Goal: Find specific page/section: Find specific page/section

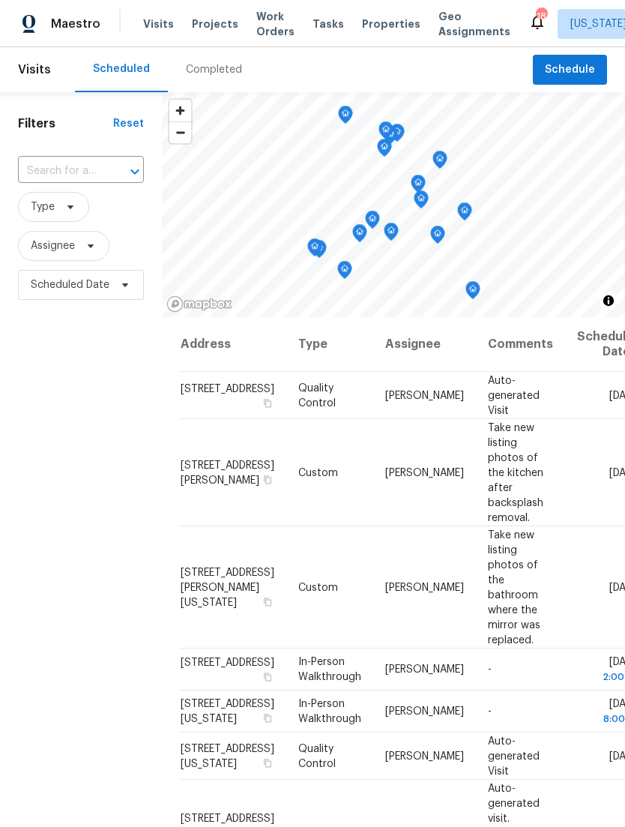
click at [265, 25] on span "Work Orders" at bounding box center [275, 24] width 38 height 30
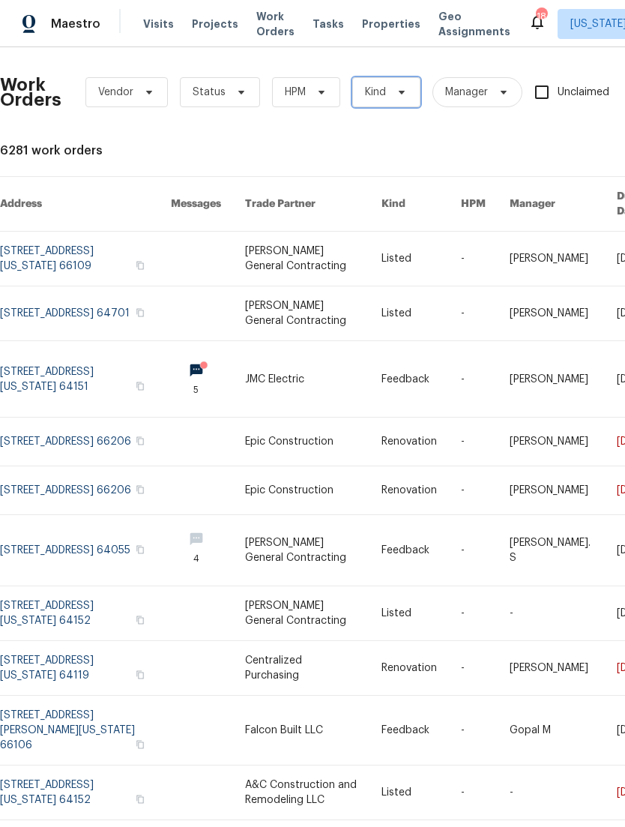
click at [398, 92] on icon at bounding box center [402, 92] width 12 height 12
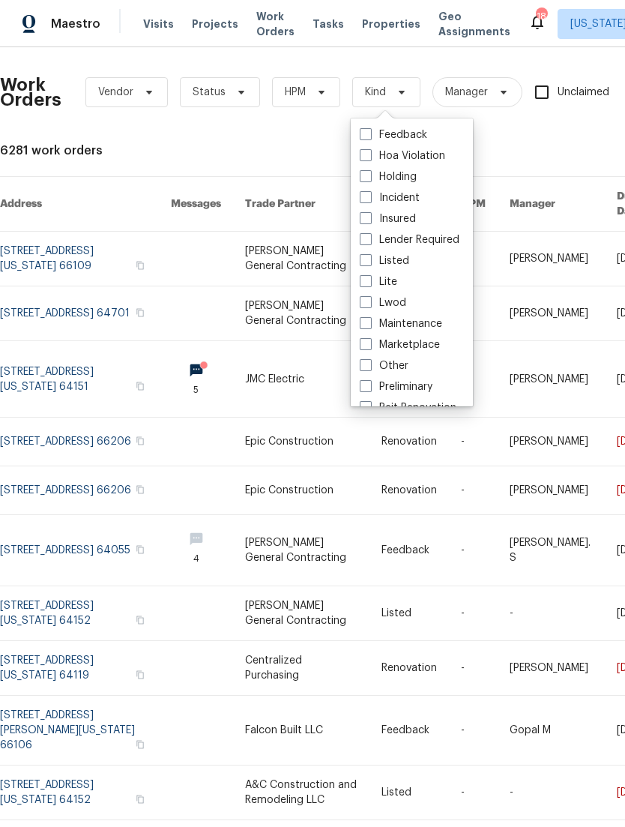
click at [522, 145] on div "6281 work orders" at bounding box center [423, 150] width 847 height 15
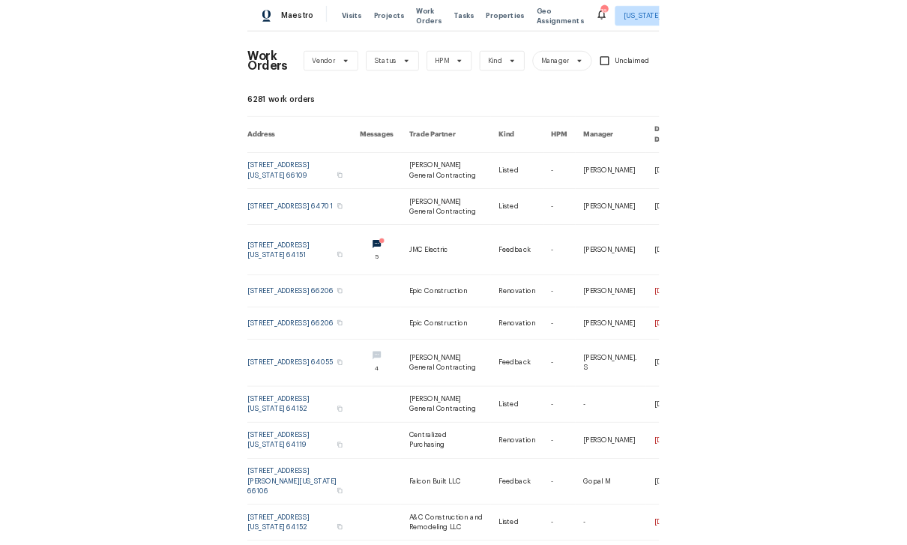
scroll to position [48, 0]
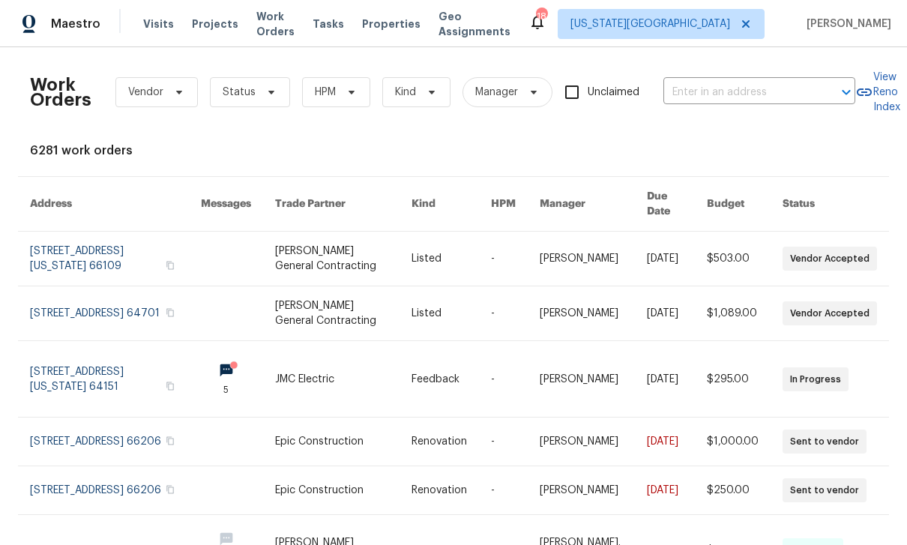
click at [624, 81] on input "text" at bounding box center [738, 92] width 150 height 23
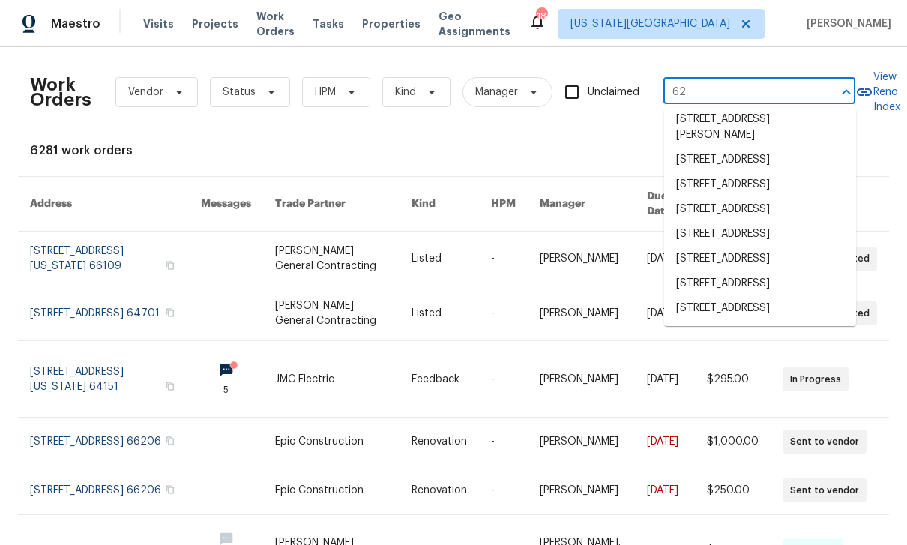
scroll to position [559, 0]
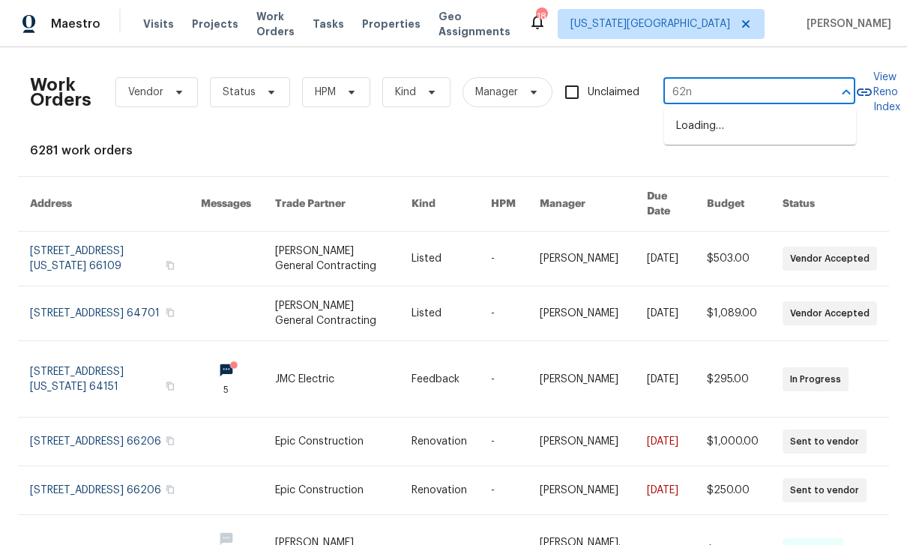
type input "62nd"
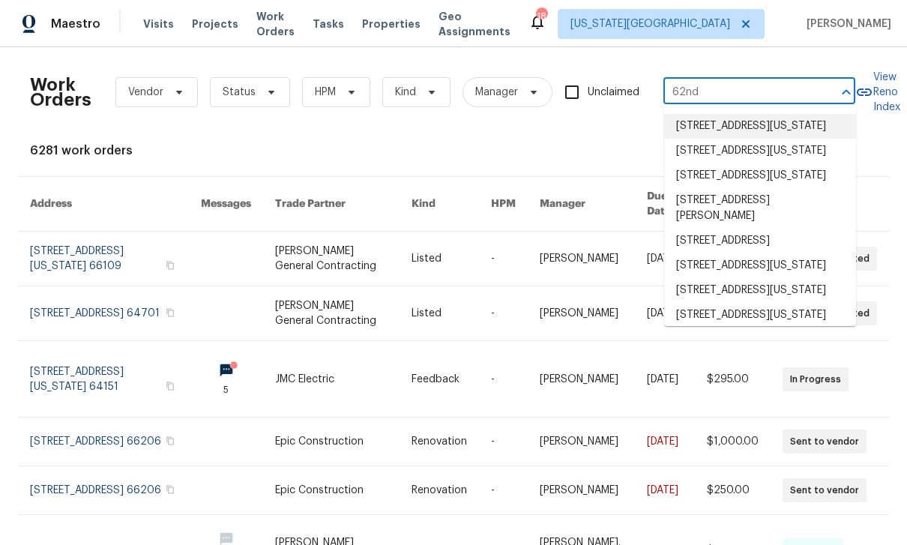
click at [624, 114] on li "[STREET_ADDRESS][US_STATE]" at bounding box center [760, 126] width 192 height 25
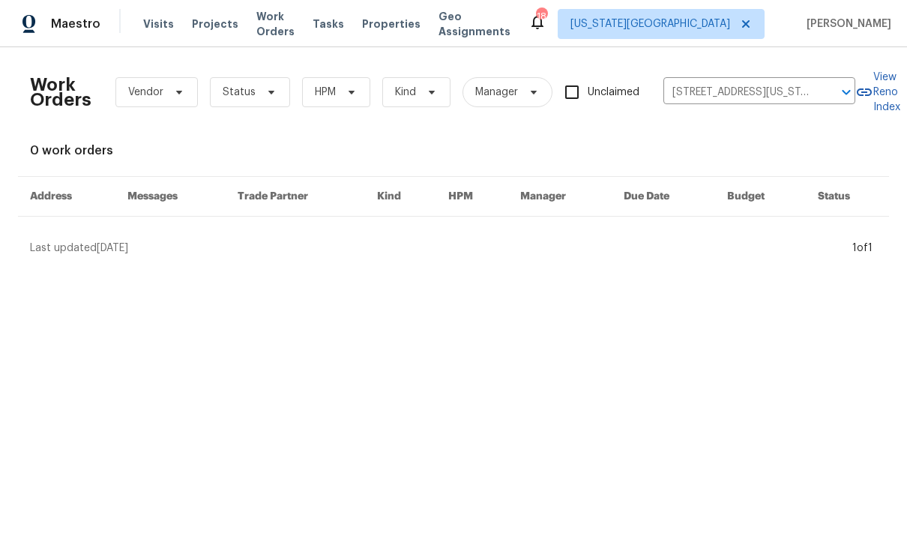
click at [199, 9] on div "Visits Projects Work Orders Tasks Properties Geo Assignments" at bounding box center [335, 24] width 385 height 30
click at [212, 21] on span "Projects" at bounding box center [215, 23] width 46 height 15
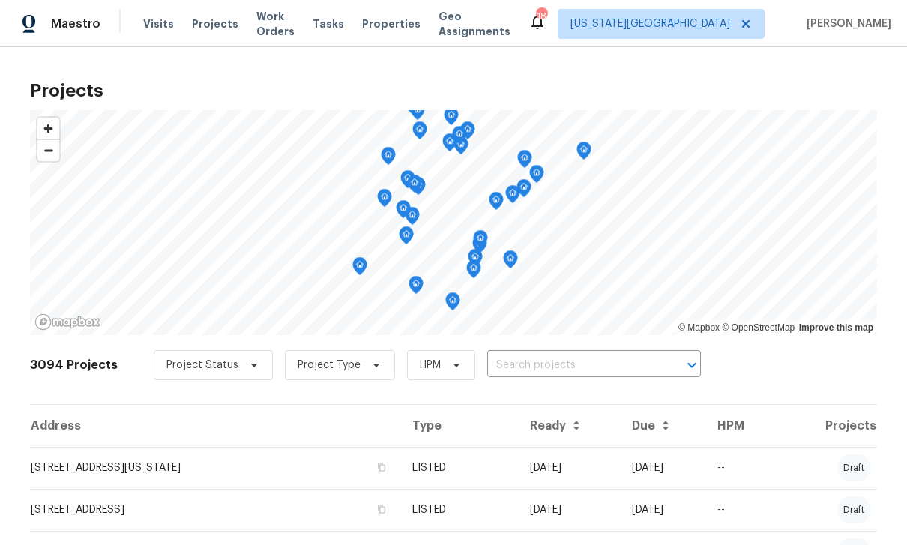
click at [580, 357] on input "text" at bounding box center [573, 365] width 172 height 23
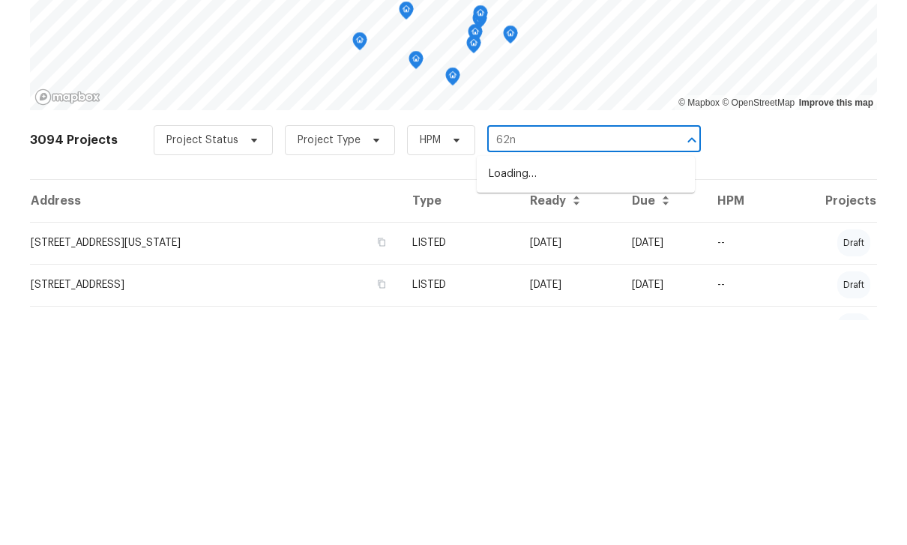
type input "62nd"
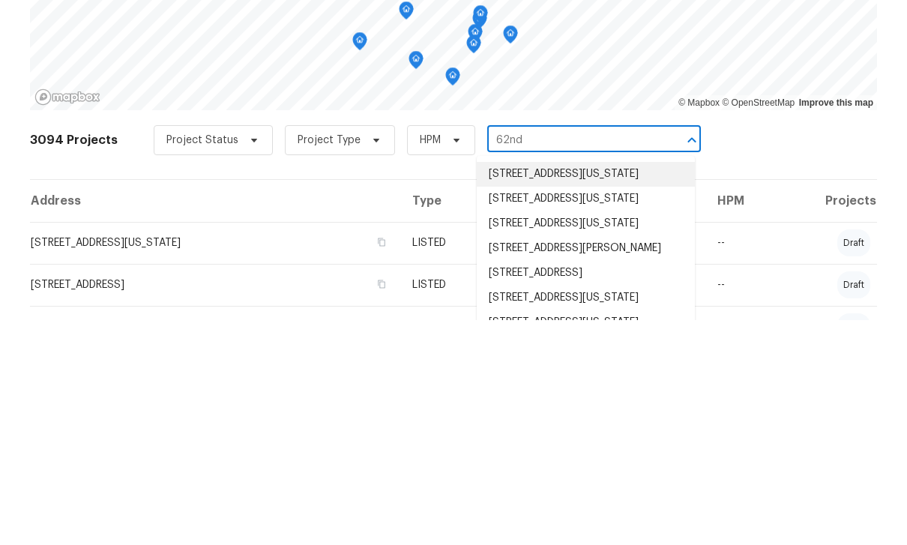
click at [615, 387] on li "[STREET_ADDRESS][US_STATE]" at bounding box center [586, 399] width 218 height 25
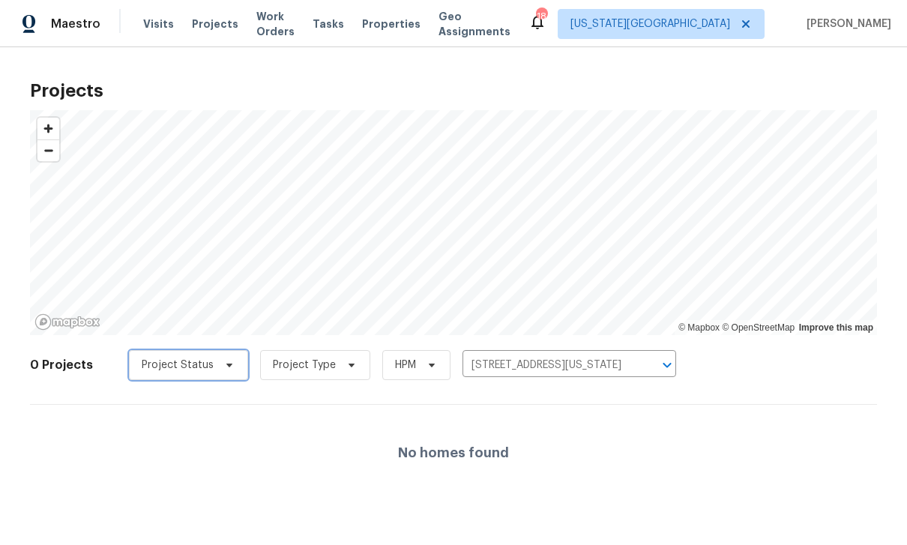
click at [224, 361] on icon at bounding box center [229, 365] width 12 height 12
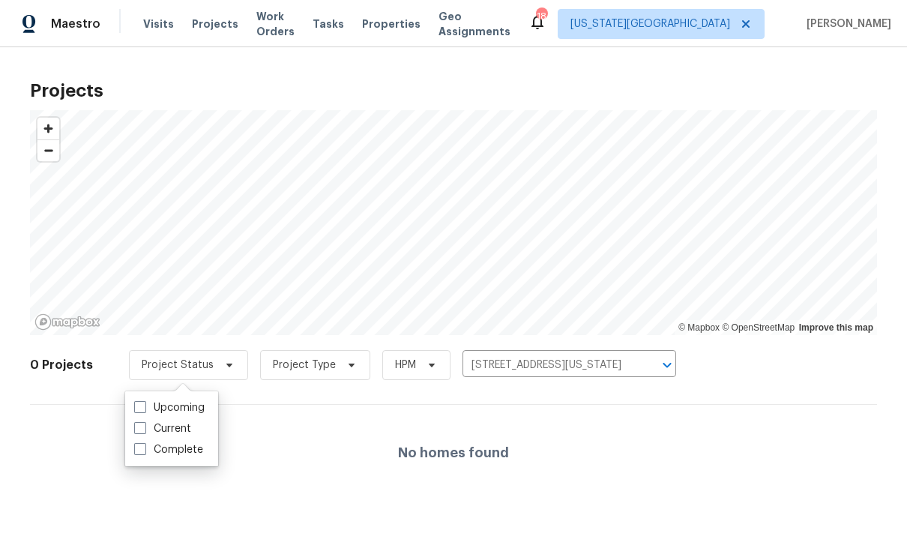
click at [624, 440] on div "No homes found" at bounding box center [453, 453] width 847 height 96
click at [286, 25] on span "Work Orders" at bounding box center [275, 24] width 38 height 30
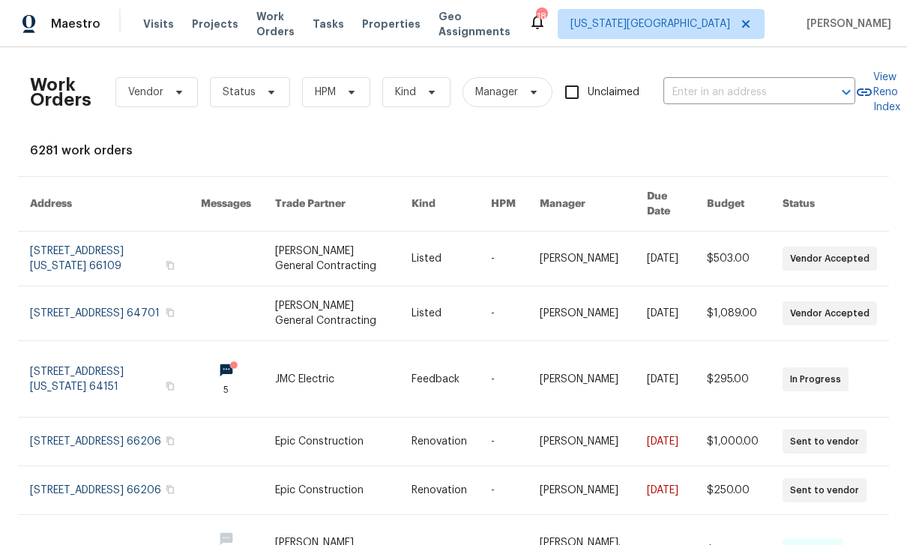
click at [624, 86] on input "text" at bounding box center [738, 92] width 150 height 23
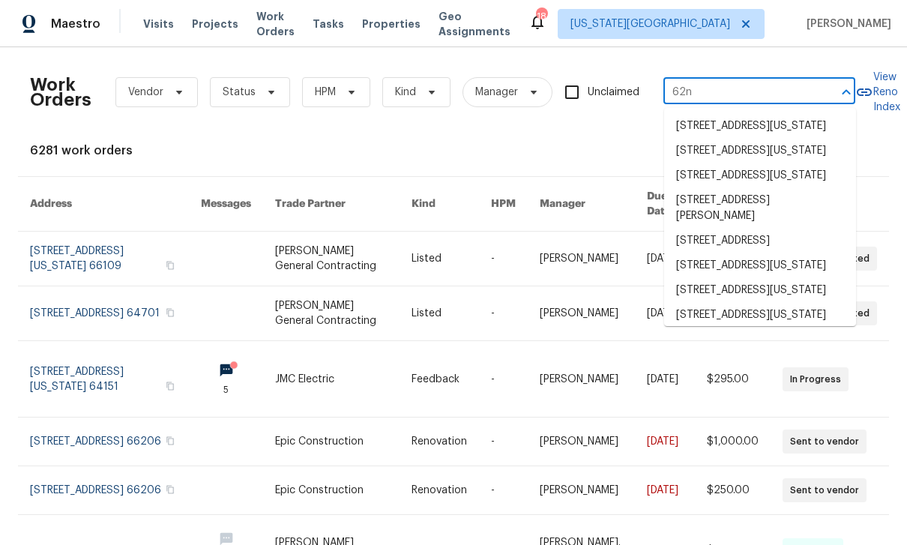
type input "62nd"
click at [624, 132] on li "[STREET_ADDRESS][US_STATE]" at bounding box center [760, 126] width 192 height 25
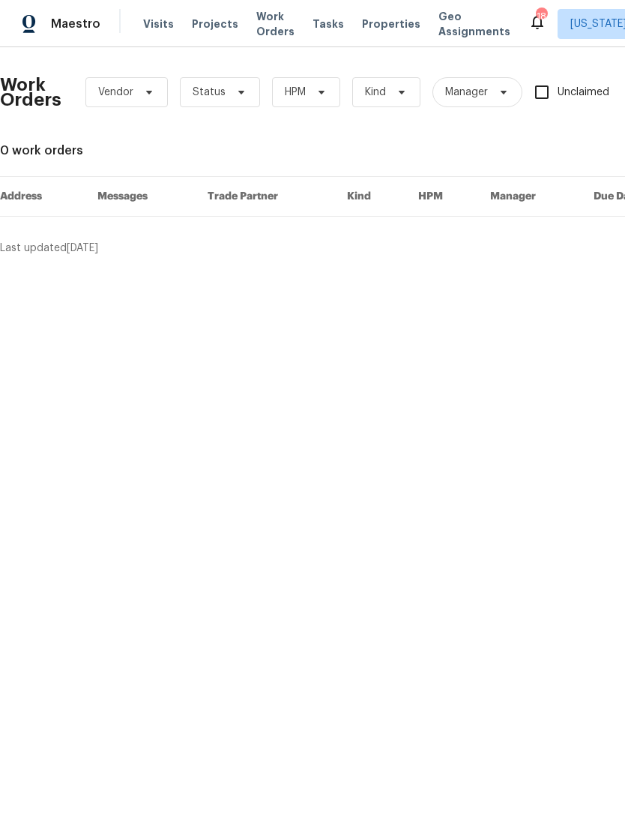
click at [413, 268] on html "Maestro Visits Projects Work Orders Tasks Properties Geo Assignments 18 [US_STA…" at bounding box center [312, 134] width 625 height 268
click at [375, 28] on span "Properties" at bounding box center [391, 23] width 58 height 15
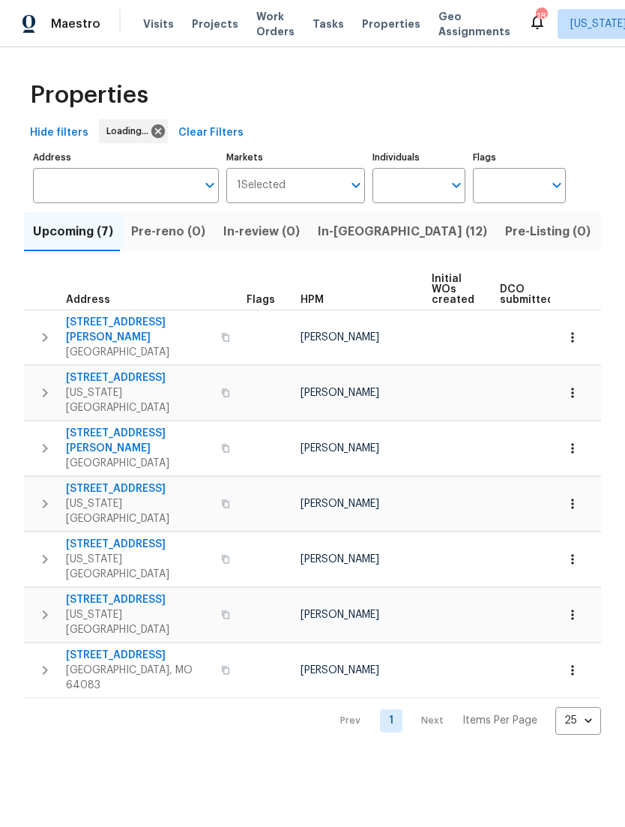
click at [135, 190] on input "Address" at bounding box center [114, 185] width 163 height 35
click at [124, 185] on input "Address" at bounding box center [114, 185] width 163 height 35
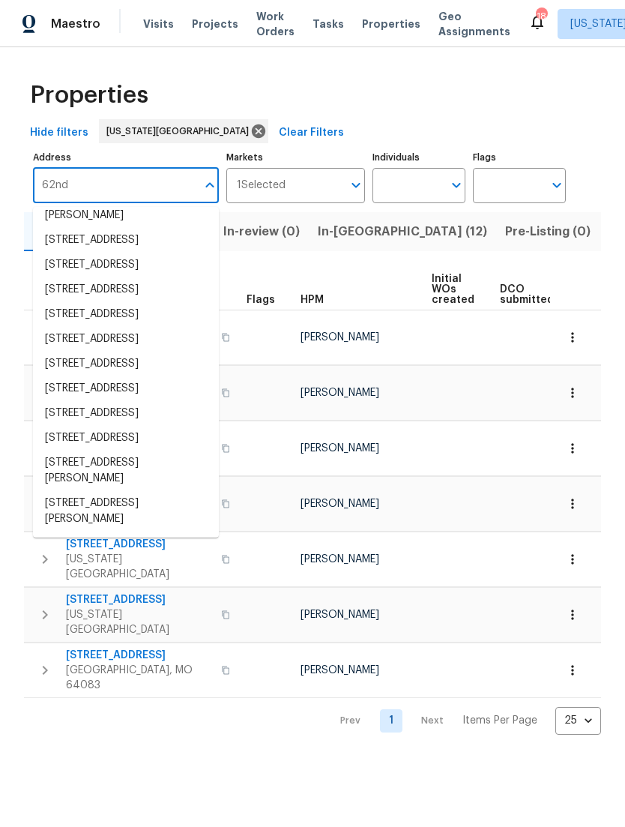
scroll to position [471, 0]
type input "62nd"
click at [337, 186] on input "Markets" at bounding box center [315, 185] width 58 height 35
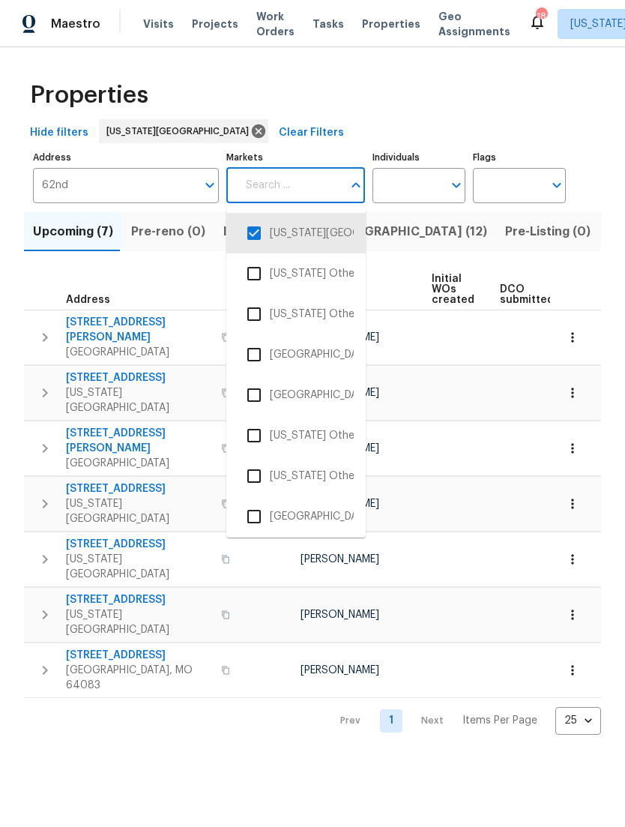
click at [518, 111] on div "Properties" at bounding box center [312, 95] width 577 height 48
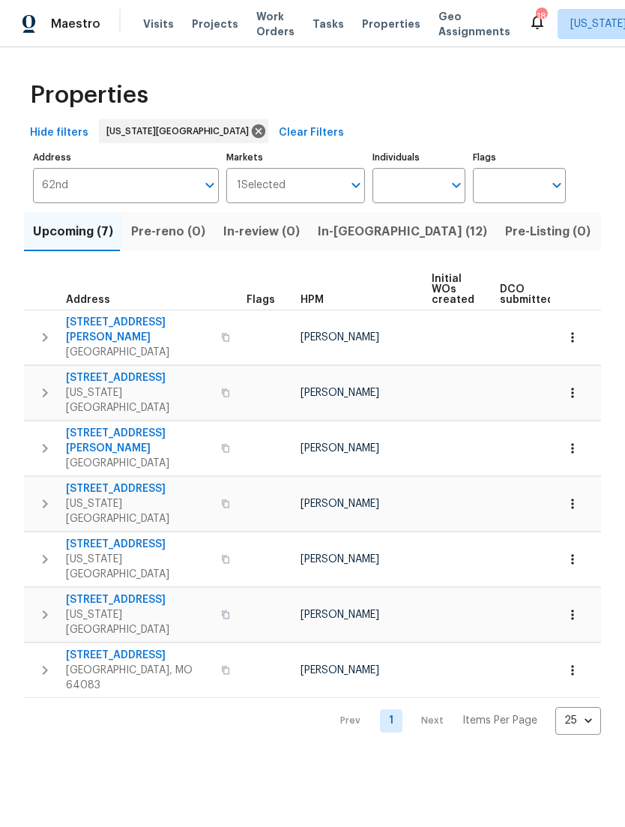
click at [216, 25] on span "Projects" at bounding box center [215, 23] width 46 height 15
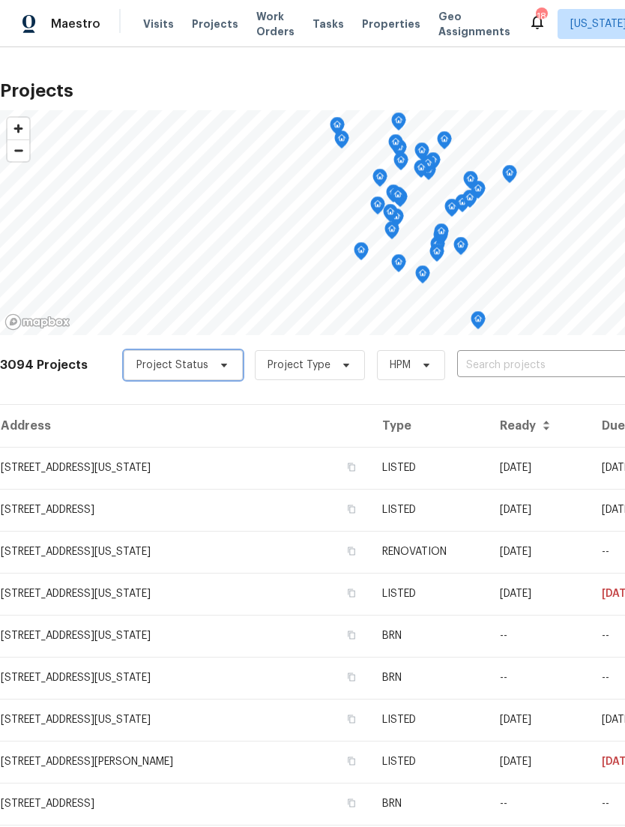
click at [214, 367] on span at bounding box center [222, 365] width 16 height 12
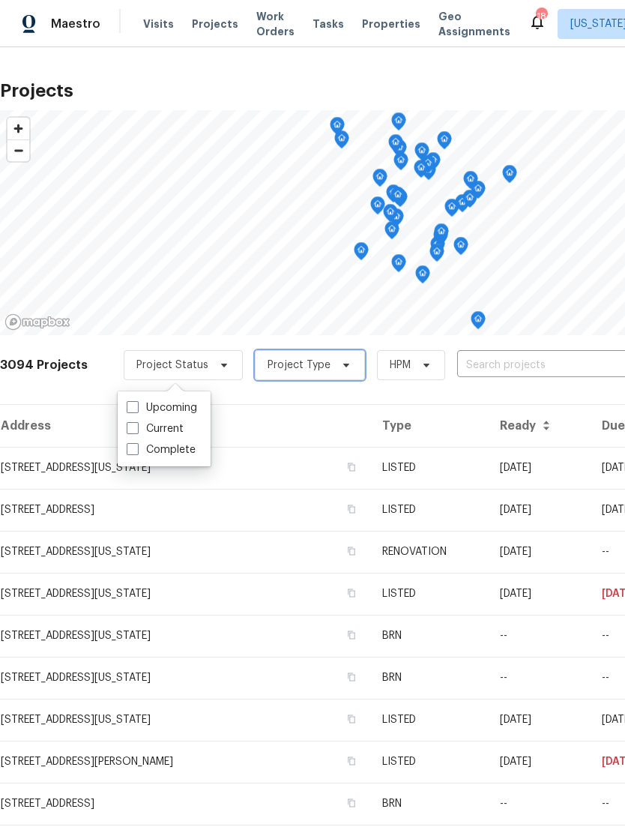
click at [340, 362] on icon at bounding box center [346, 365] width 12 height 12
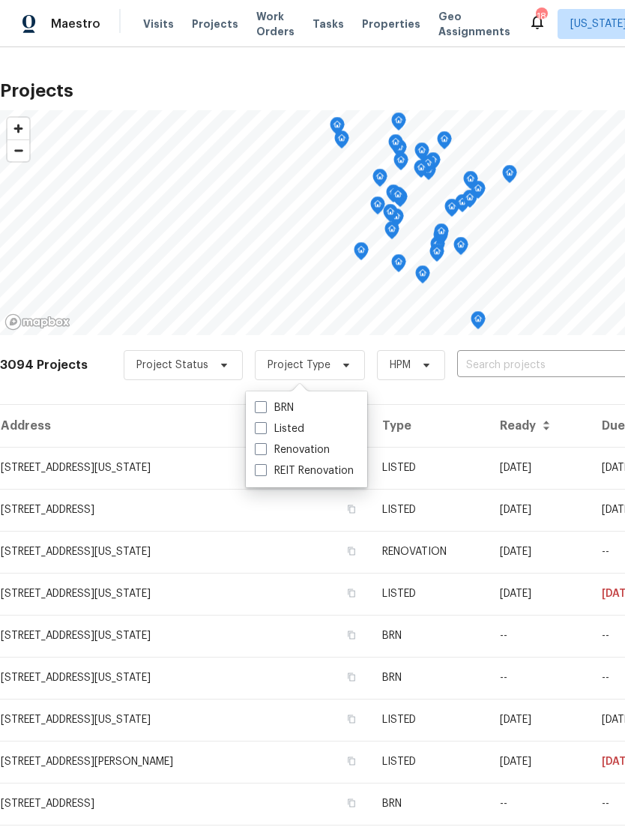
click at [264, 444] on span at bounding box center [261, 449] width 12 height 12
click at [264, 444] on input "Renovation" at bounding box center [260, 447] width 10 height 10
checkbox input "true"
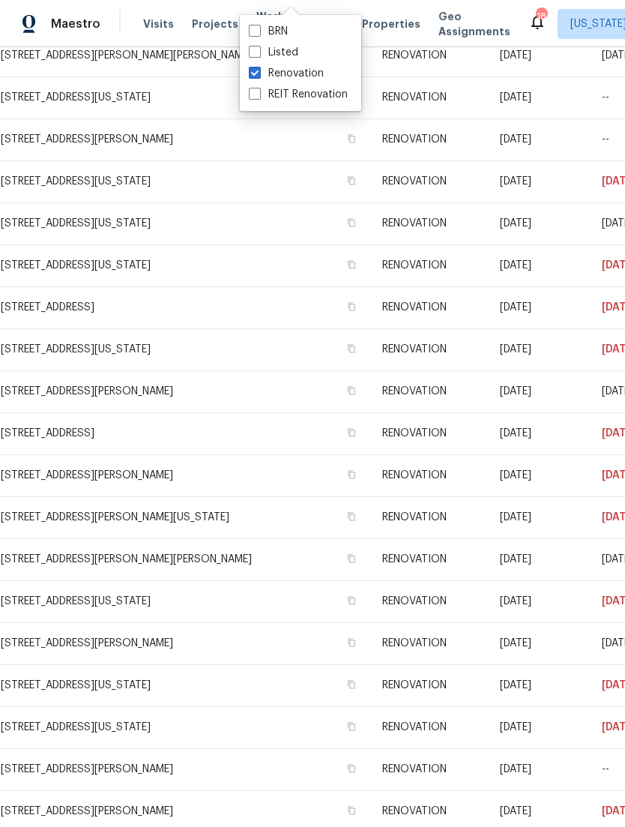
scroll to position [623, 0]
click at [133, 688] on td "[STREET_ADDRESS][US_STATE]" at bounding box center [185, 684] width 370 height 42
